Goal: Transaction & Acquisition: Download file/media

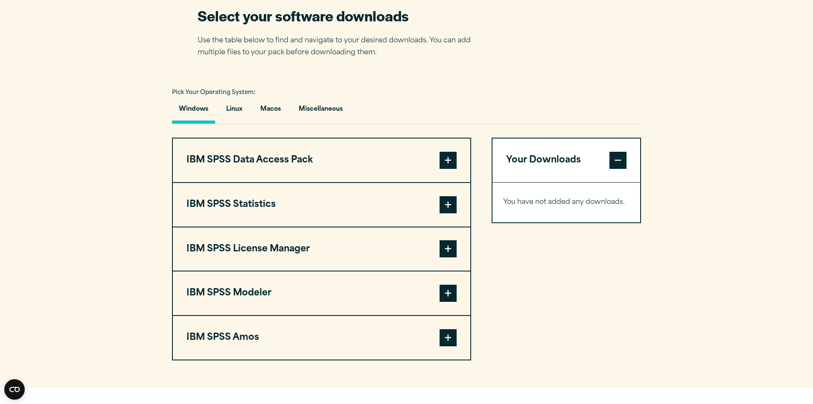
scroll to position [555, 0]
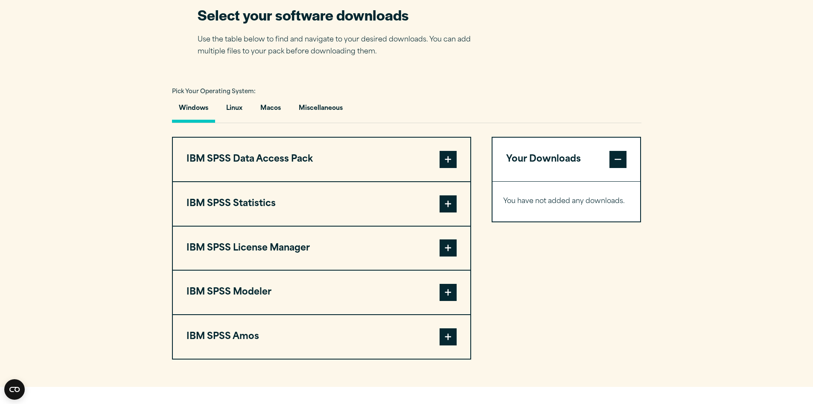
click at [446, 157] on span at bounding box center [448, 159] width 17 height 17
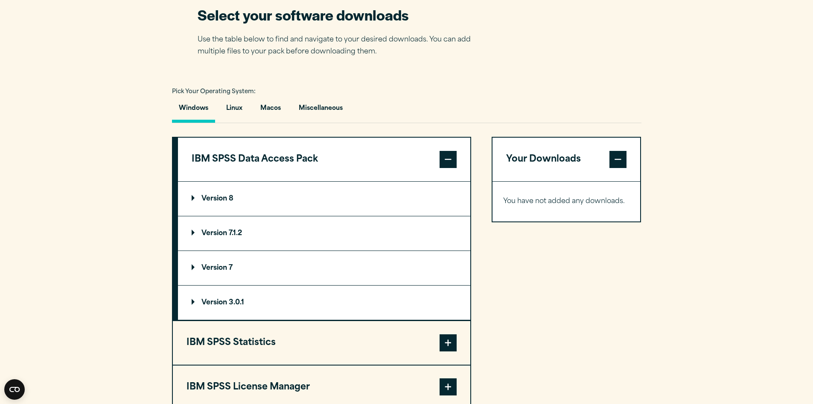
click at [444, 158] on span at bounding box center [448, 159] width 17 height 17
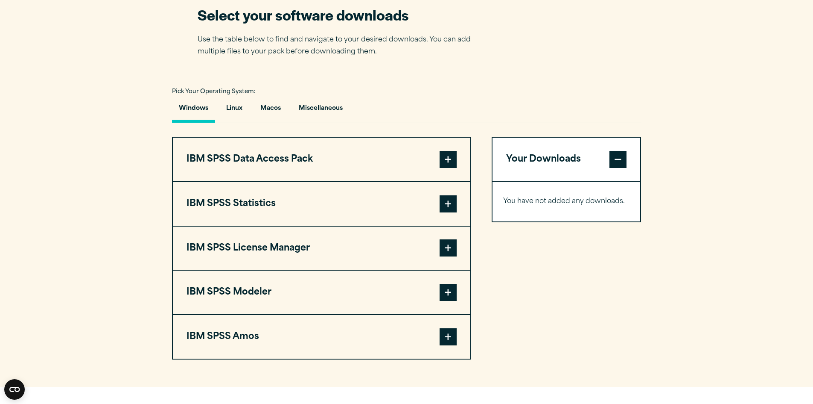
click at [453, 204] on span at bounding box center [448, 203] width 17 height 17
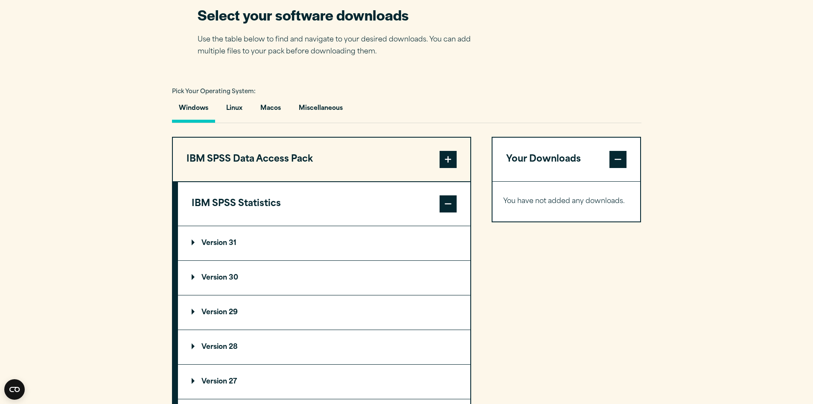
click at [452, 204] on span at bounding box center [448, 203] width 17 height 17
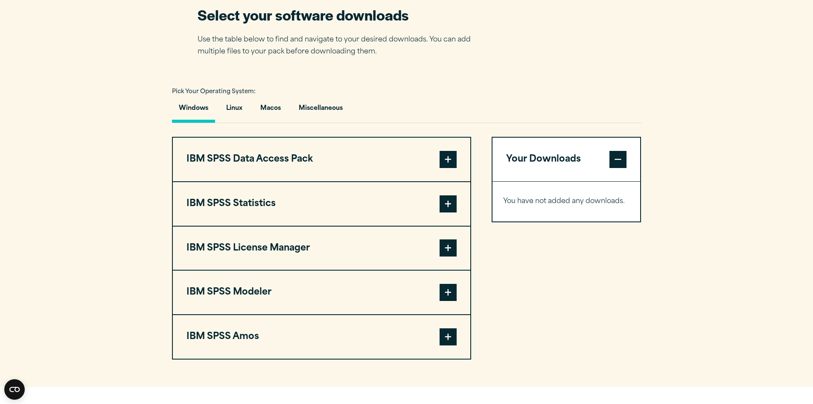
click at [450, 205] on span at bounding box center [448, 203] width 17 height 17
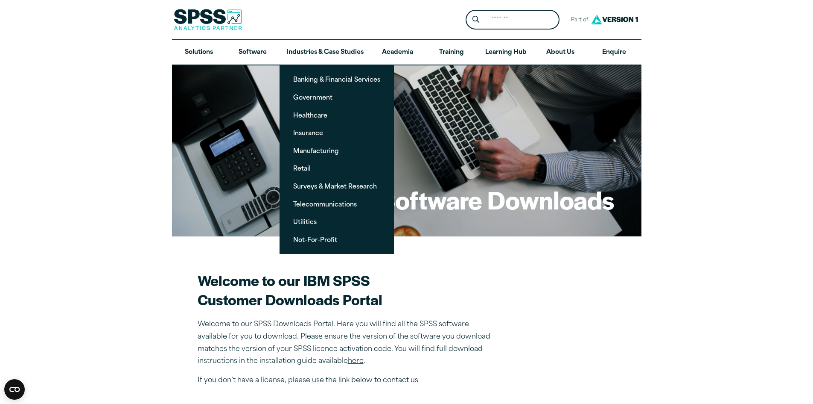
click at [572, 284] on section "Welcome to our IBM SPSS Customer Downloads Portal Welcome to our SPSS Downloads…" at bounding box center [407, 328] width 418 height 116
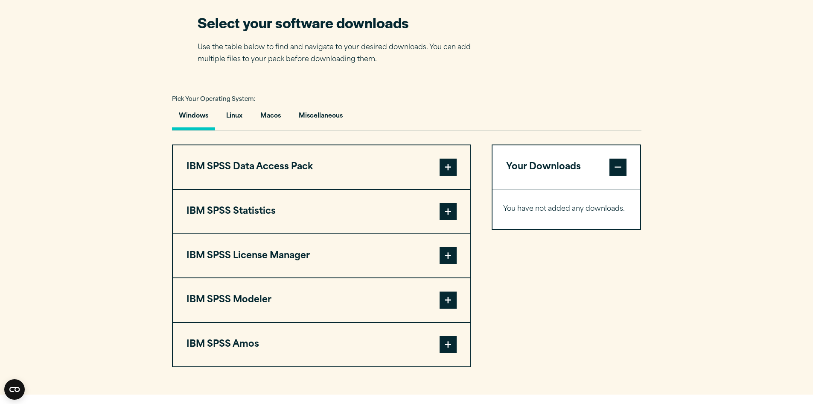
scroll to position [598, 0]
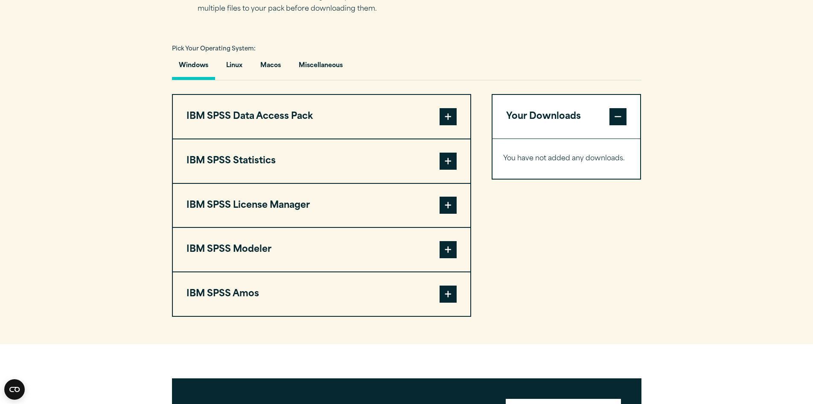
click at [452, 206] on span at bounding box center [448, 204] width 17 height 17
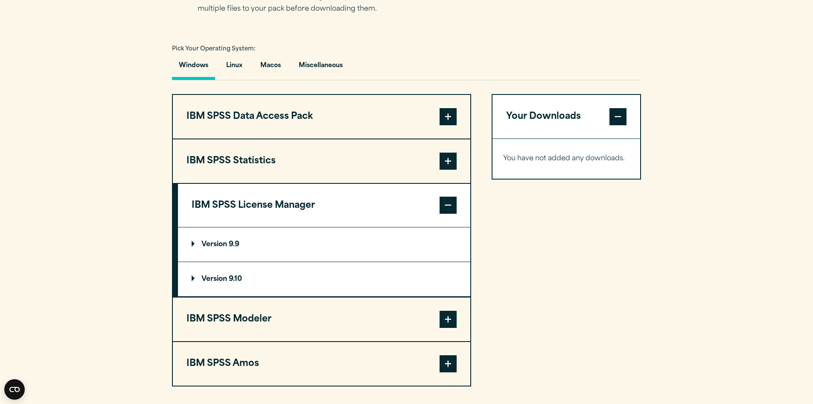
click at [451, 206] on span at bounding box center [448, 204] width 17 height 17
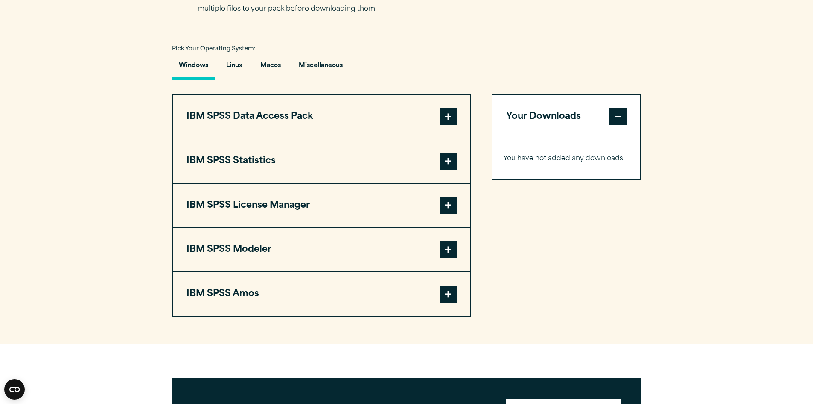
click at [351, 249] on button "IBM SPSS Modeler" at bounding box center [322, 250] width 298 height 44
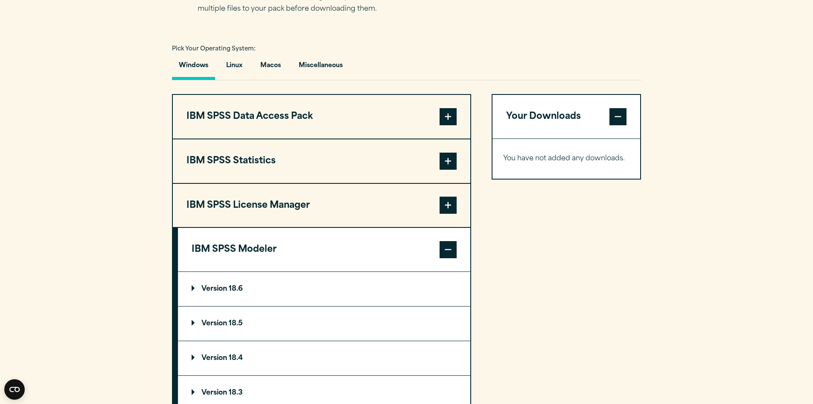
click at [351, 249] on button "IBM SPSS Modeler" at bounding box center [324, 250] width 293 height 44
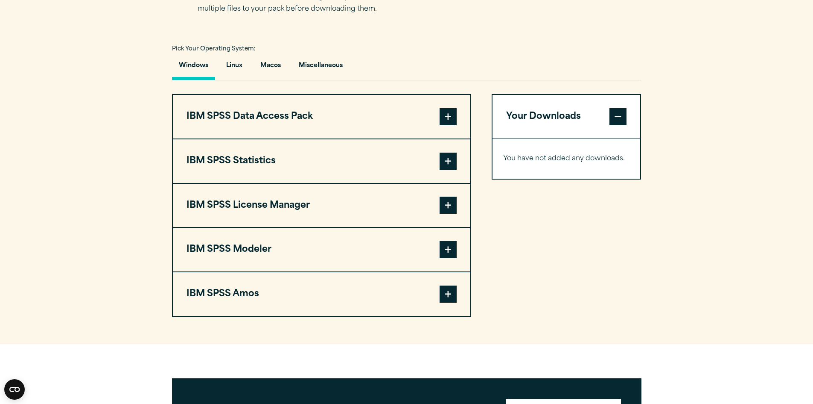
click at [305, 158] on button "IBM SPSS Statistics" at bounding box center [322, 161] width 298 height 44
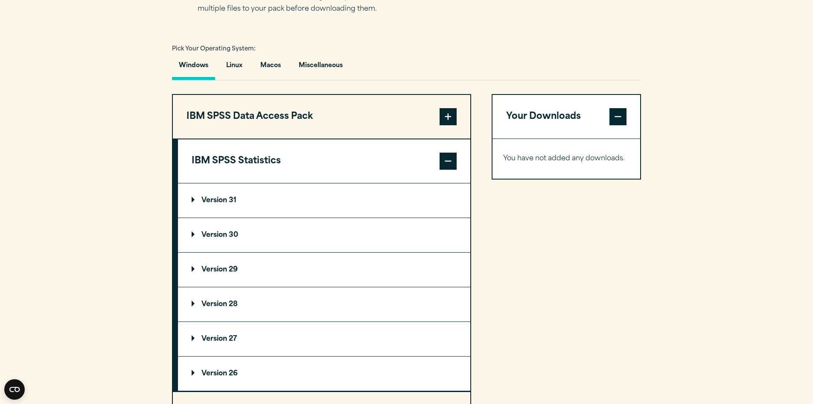
click at [215, 233] on p "Version 30" at bounding box center [215, 234] width 47 height 7
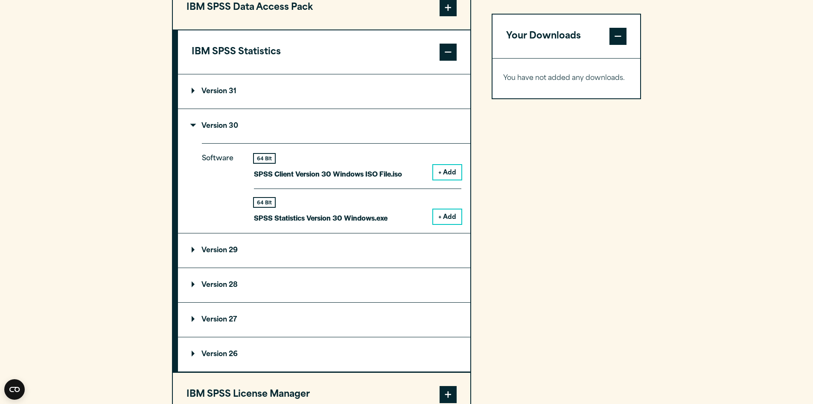
scroll to position [726, 0]
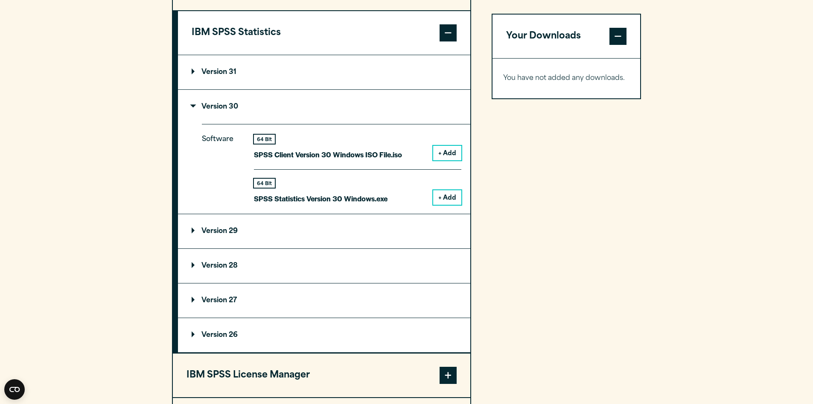
click at [443, 198] on button "+ Add" at bounding box center [447, 197] width 28 height 15
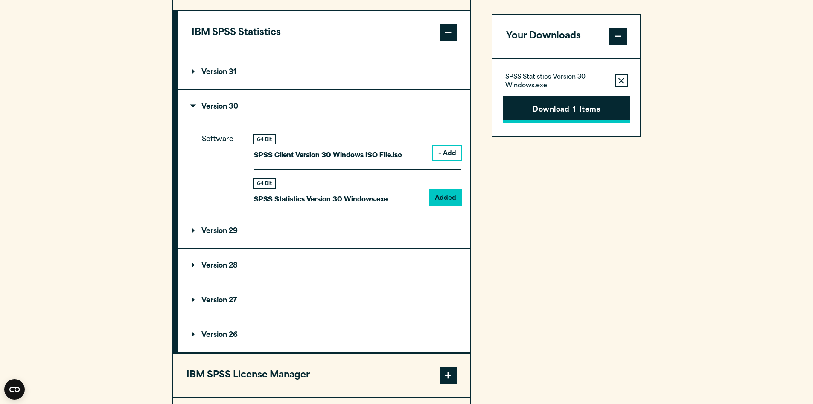
click at [579, 107] on button "Download 1 Items" at bounding box center [566, 109] width 127 height 26
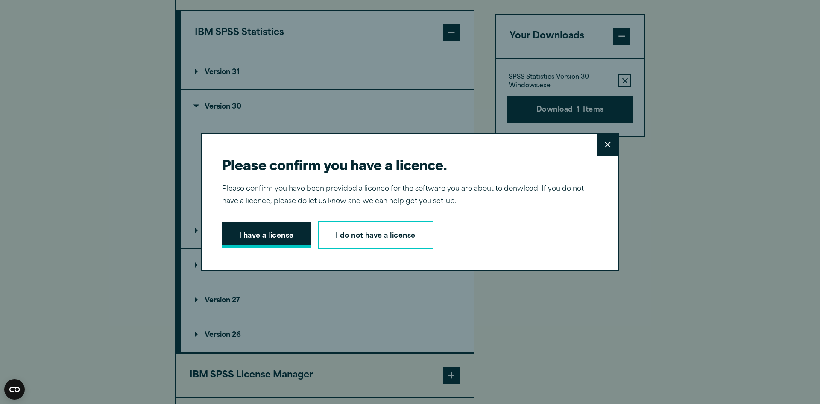
click at [272, 235] on button "I have a license" at bounding box center [266, 235] width 89 height 26
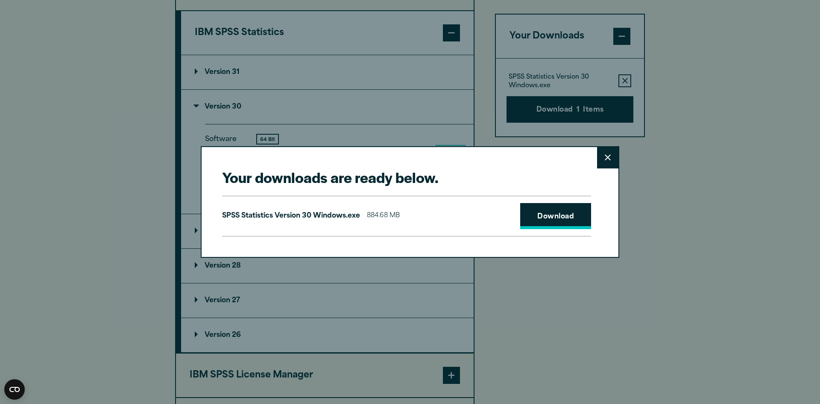
click at [561, 218] on link "Download" at bounding box center [555, 216] width 71 height 26
click at [549, 211] on link "Download" at bounding box center [555, 216] width 71 height 26
drag, startPoint x: 605, startPoint y: 161, endPoint x: 581, endPoint y: 161, distance: 24.3
click at [605, 161] on button "Close" at bounding box center [607, 157] width 21 height 21
